Goal: Ask a question

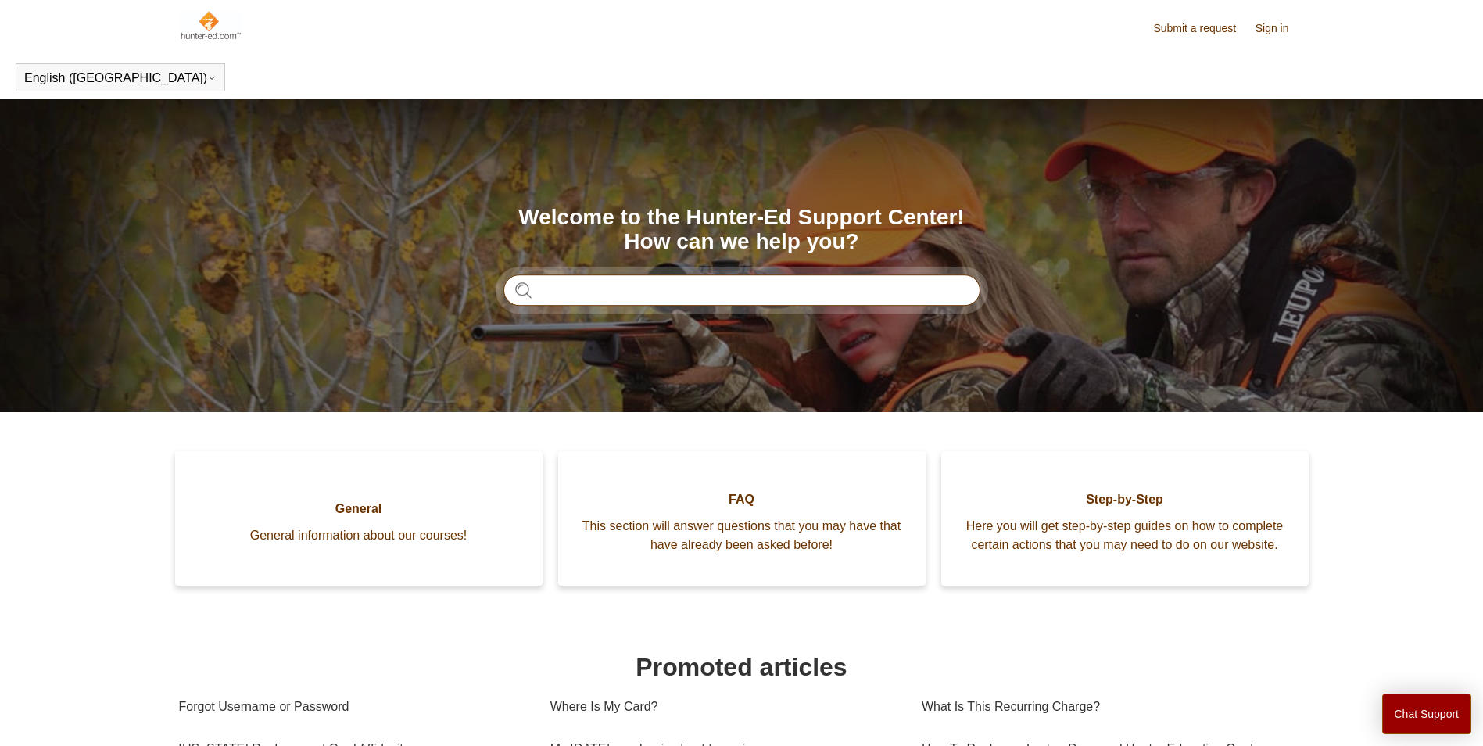
click at [635, 295] on input "Search" at bounding box center [742, 289] width 477 height 31
type input "**********"
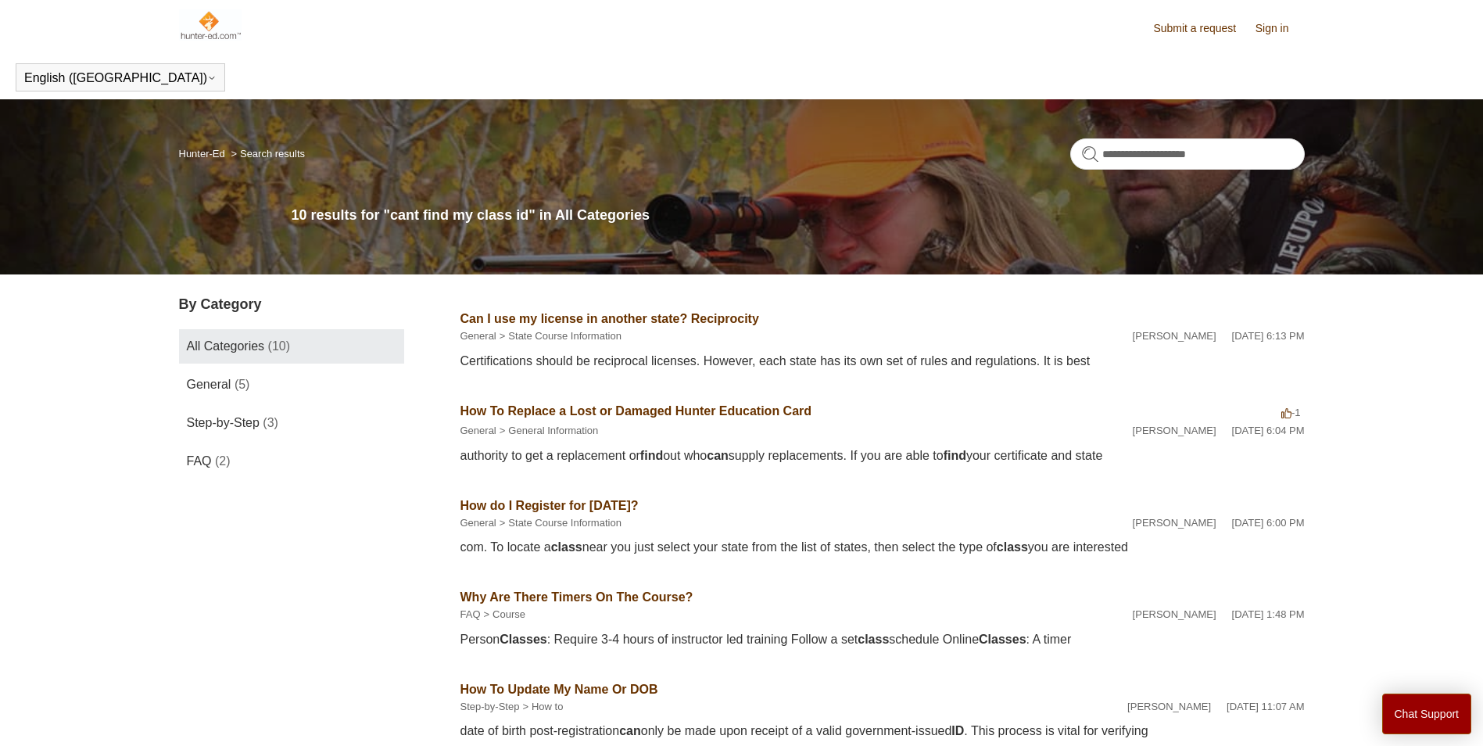
click at [562, 315] on link "Can I use my license in another state? Reciprocity" at bounding box center [610, 318] width 299 height 13
